Goal: Transaction & Acquisition: Obtain resource

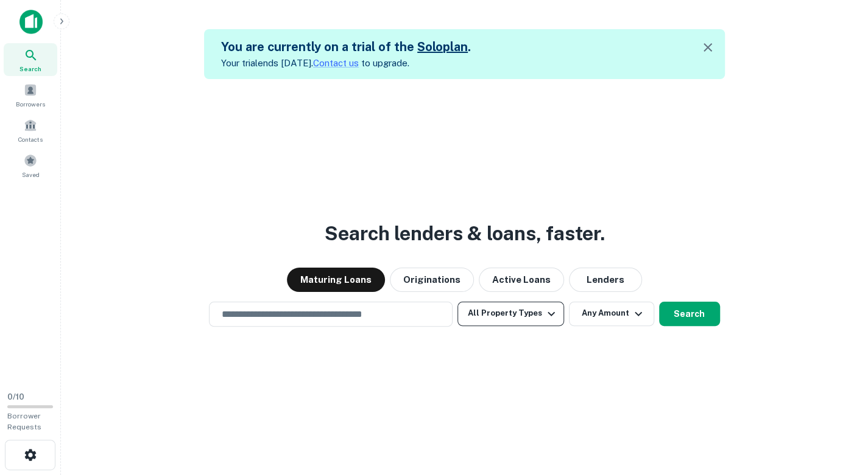
click at [547, 314] on icon "button" at bounding box center [550, 314] width 7 height 4
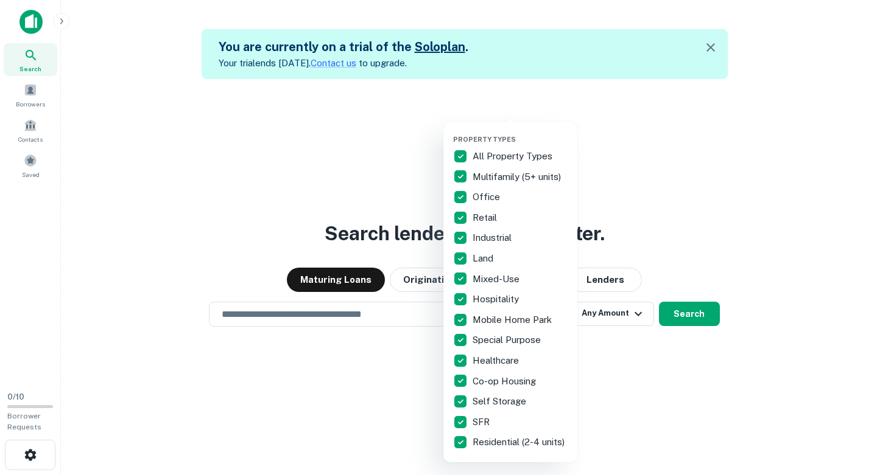
click at [205, 187] on div at bounding box center [438, 237] width 877 height 475
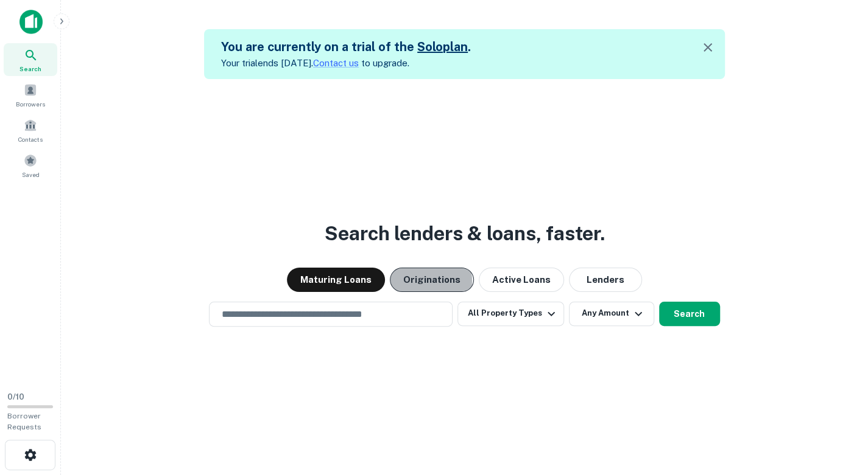
click at [423, 281] on button "Originations" at bounding box center [432, 280] width 84 height 24
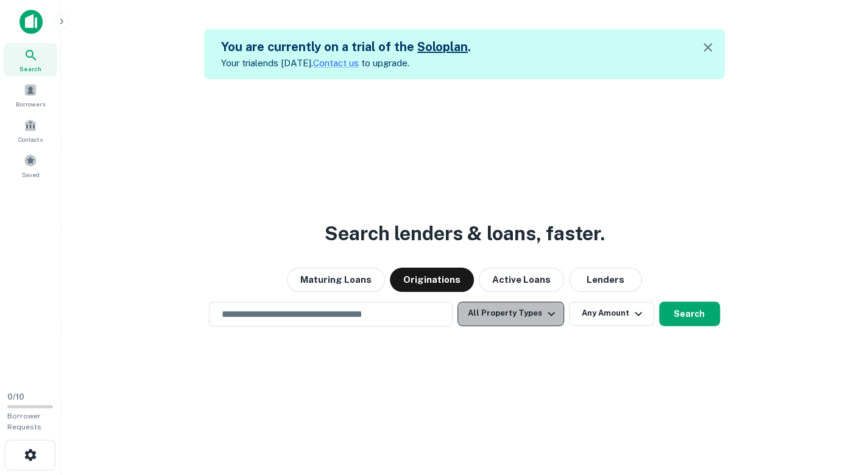
click at [544, 315] on icon "button" at bounding box center [551, 314] width 15 height 15
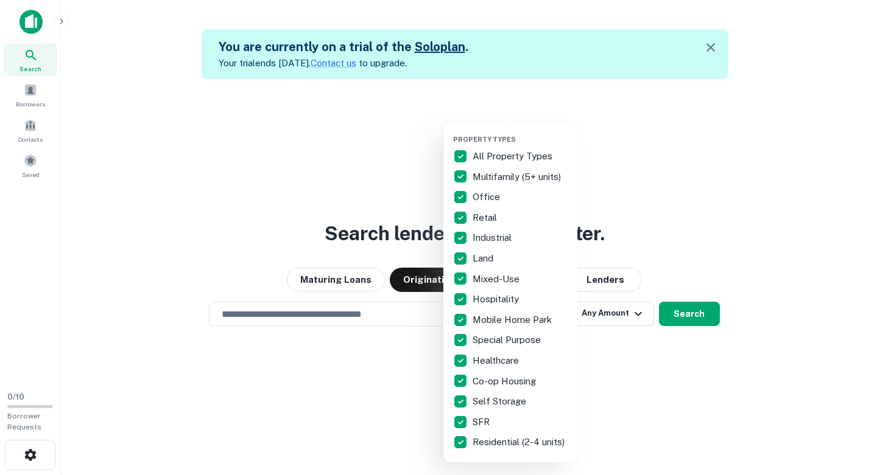
click at [678, 183] on div at bounding box center [438, 237] width 877 height 475
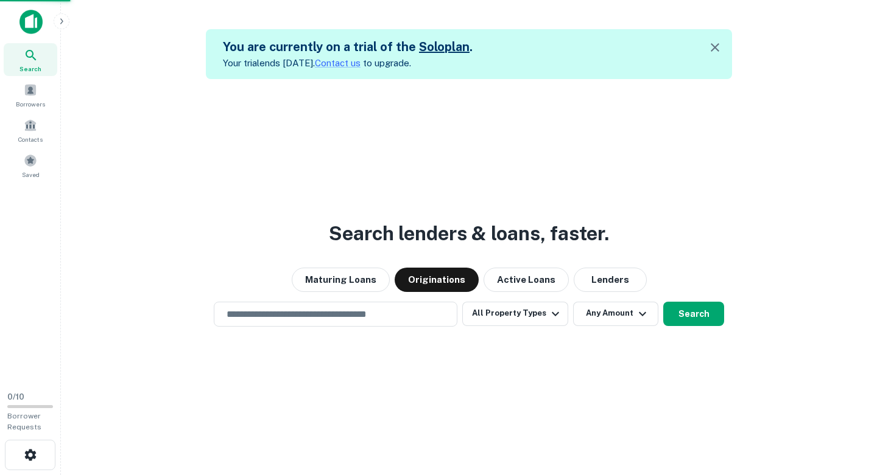
select select "**"
